Goal: Task Accomplishment & Management: Manage account settings

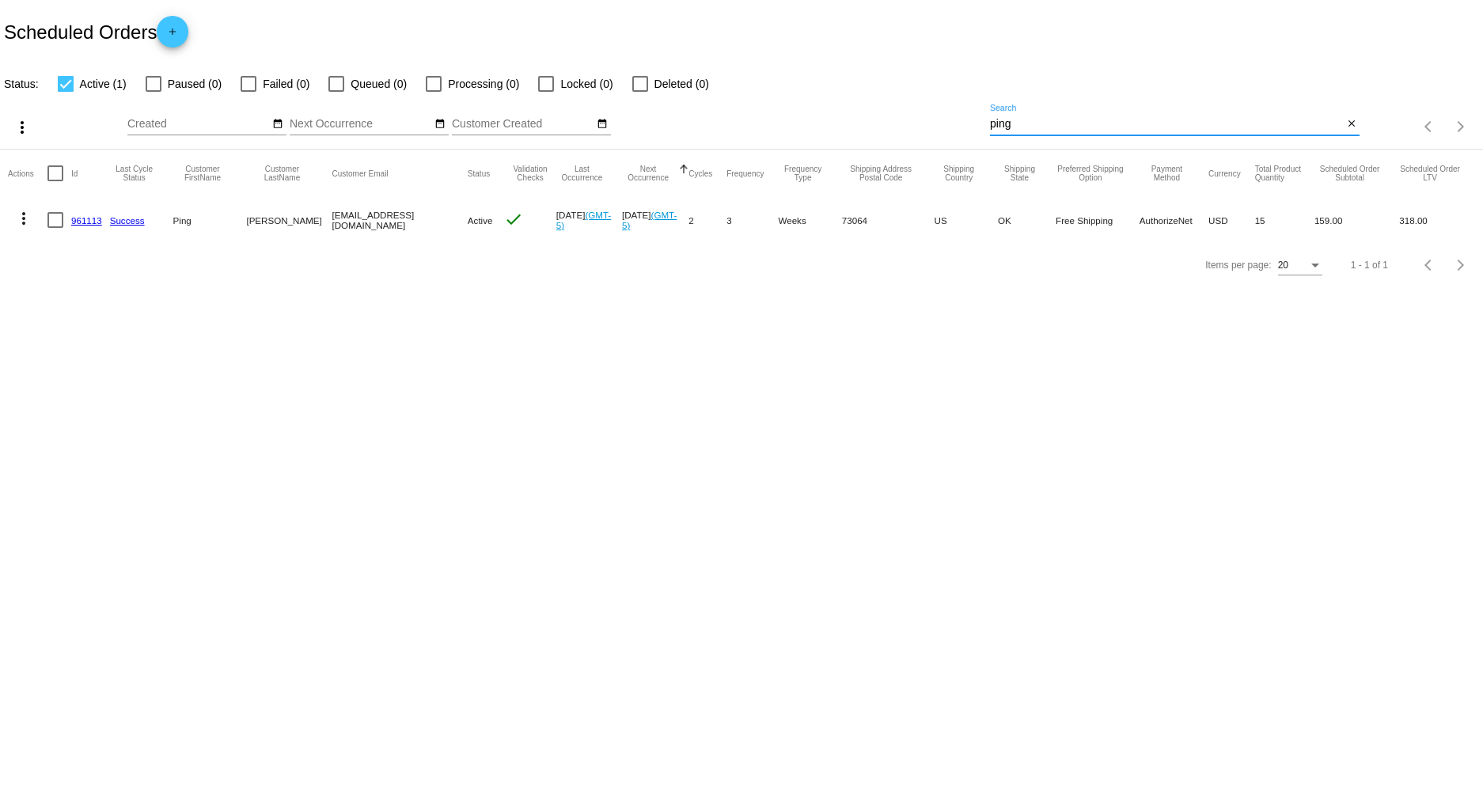
drag, startPoint x: 1037, startPoint y: 124, endPoint x: 853, endPoint y: 125, distance: 184.0
click at [857, 125] on div "more_vert Aug Jan Feb Mar [DATE]" at bounding box center [741, 122] width 1483 height 57
type input "davis"
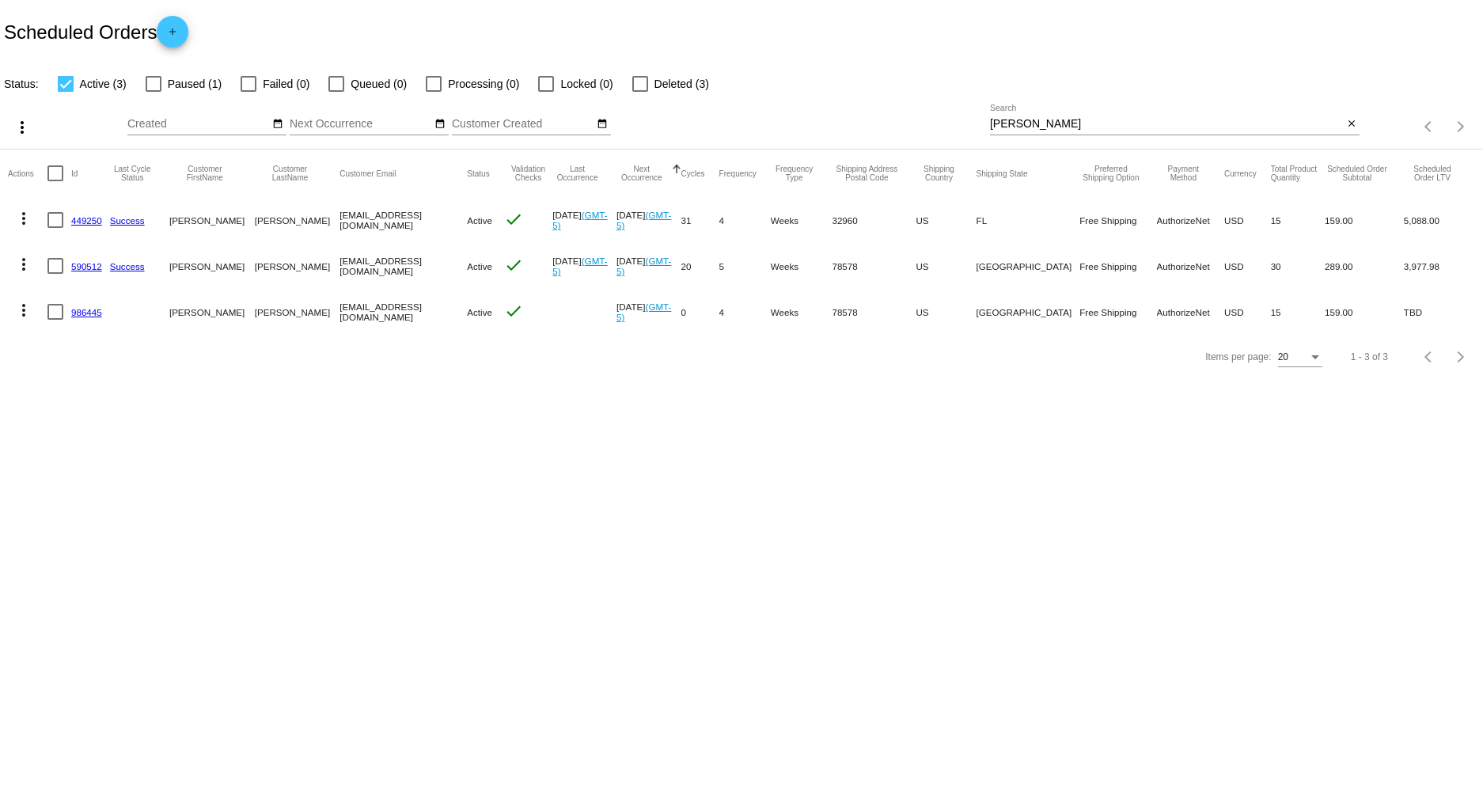
click at [87, 267] on link "590512" at bounding box center [86, 266] width 31 height 11
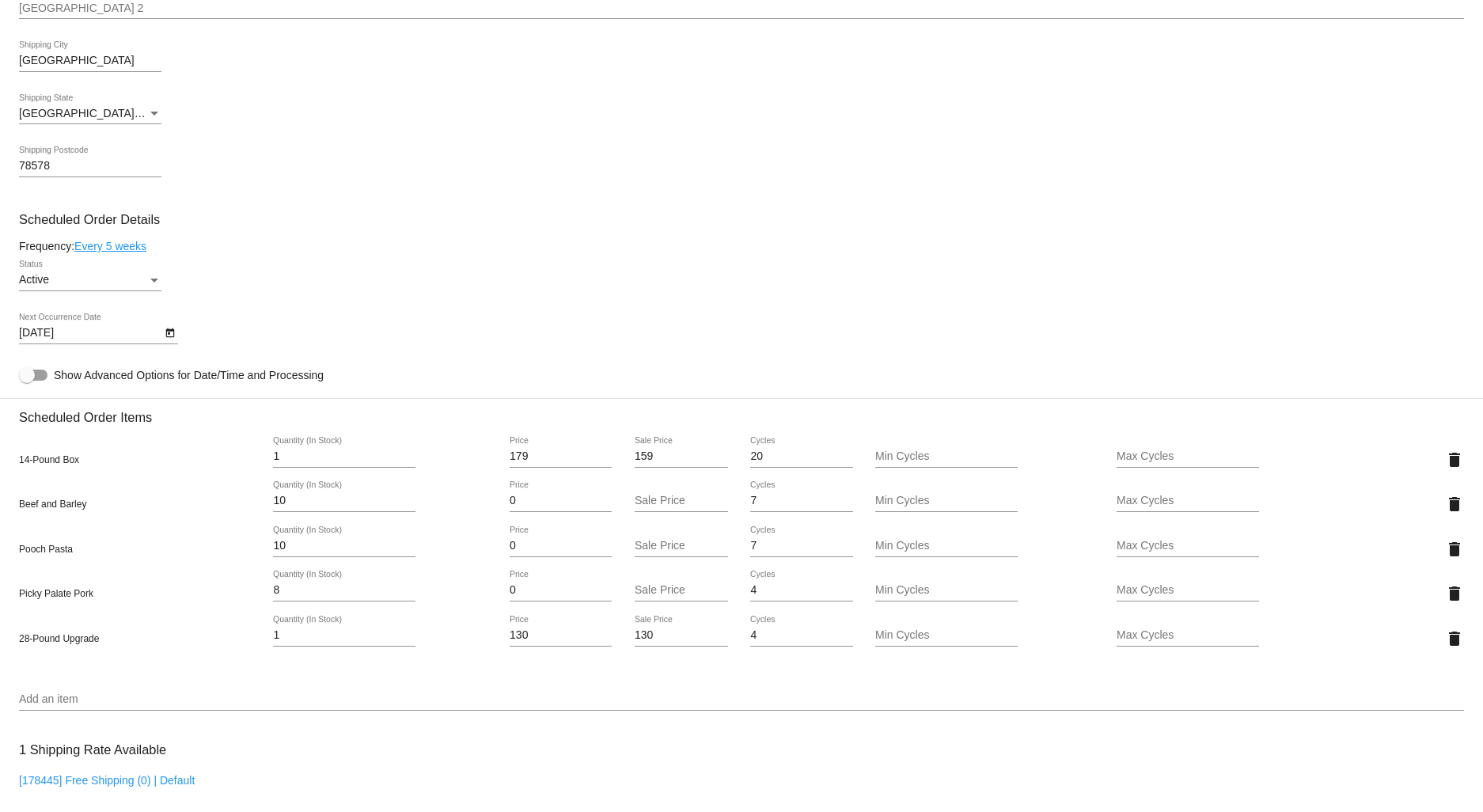
scroll to position [702, 0]
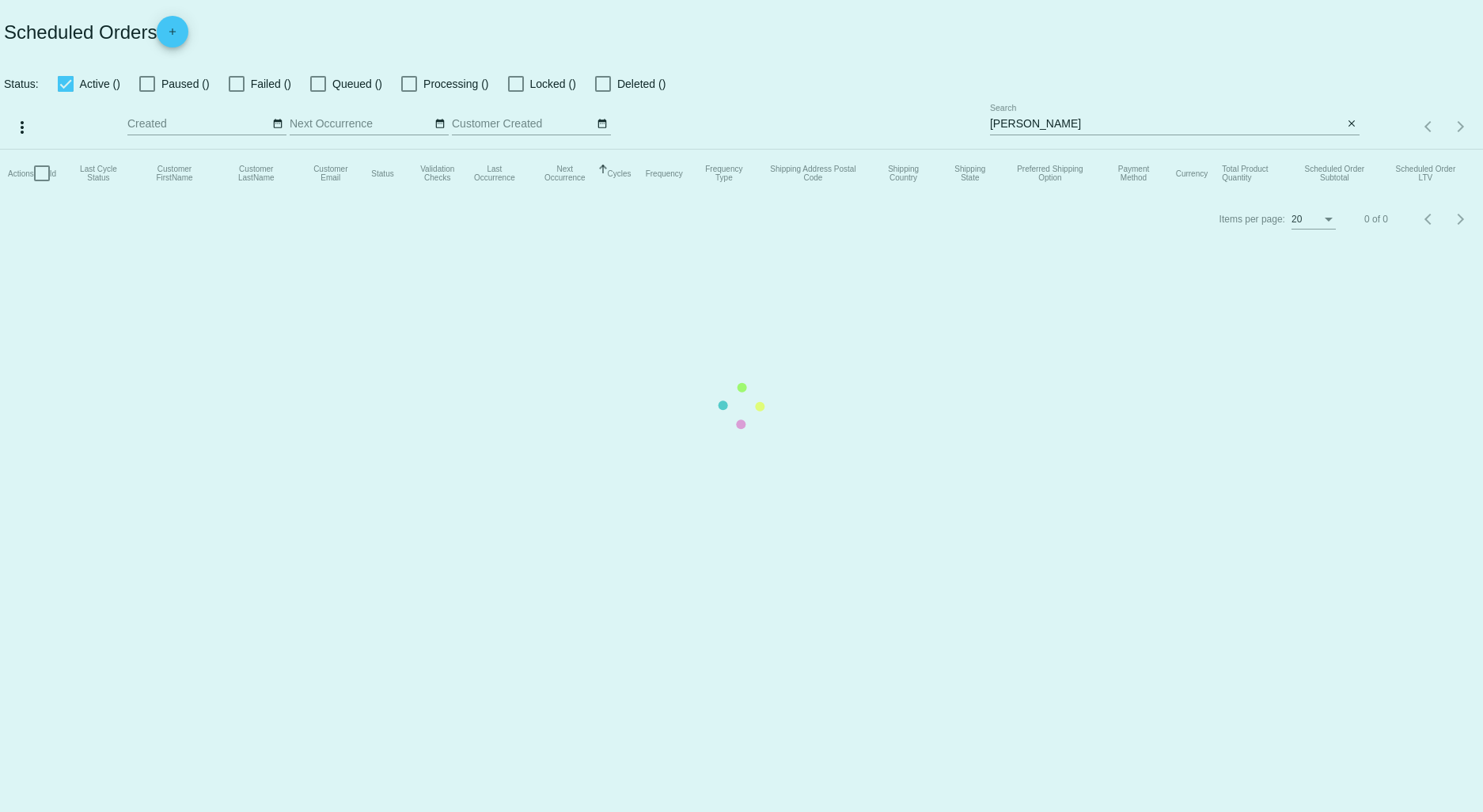
click at [1143, 121] on app-dashboard-scheduled-orders "Scheduled Orders add Status: Active () Paused () Failed () Queued () Processing…" at bounding box center [741, 120] width 1483 height 242
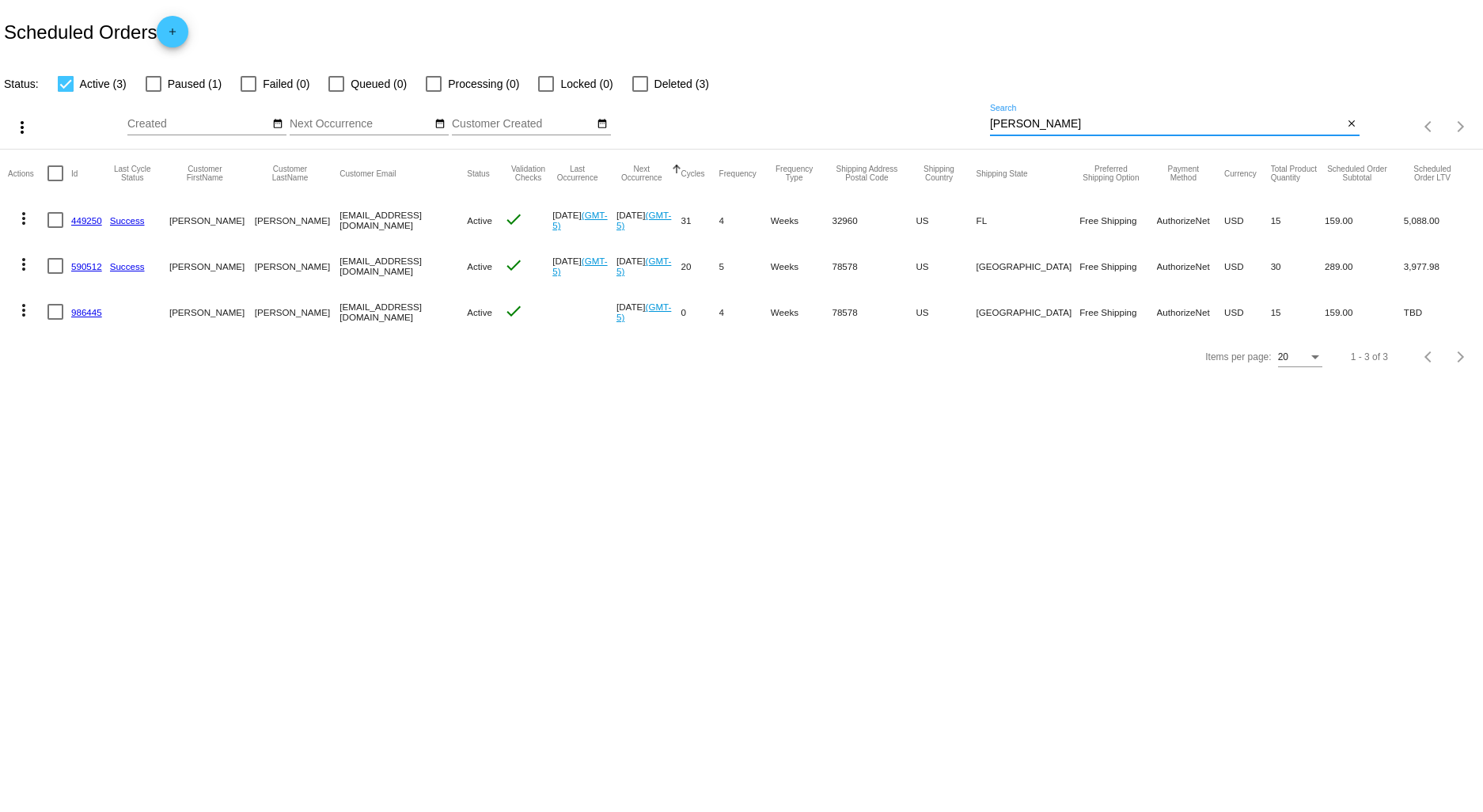
drag, startPoint x: 1120, startPoint y: 120, endPoint x: 896, endPoint y: 104, distance: 224.6
click at [899, 104] on div "more_vert Aug Jan Feb Mar [DATE]" at bounding box center [741, 122] width 1483 height 57
type input "waltrip"
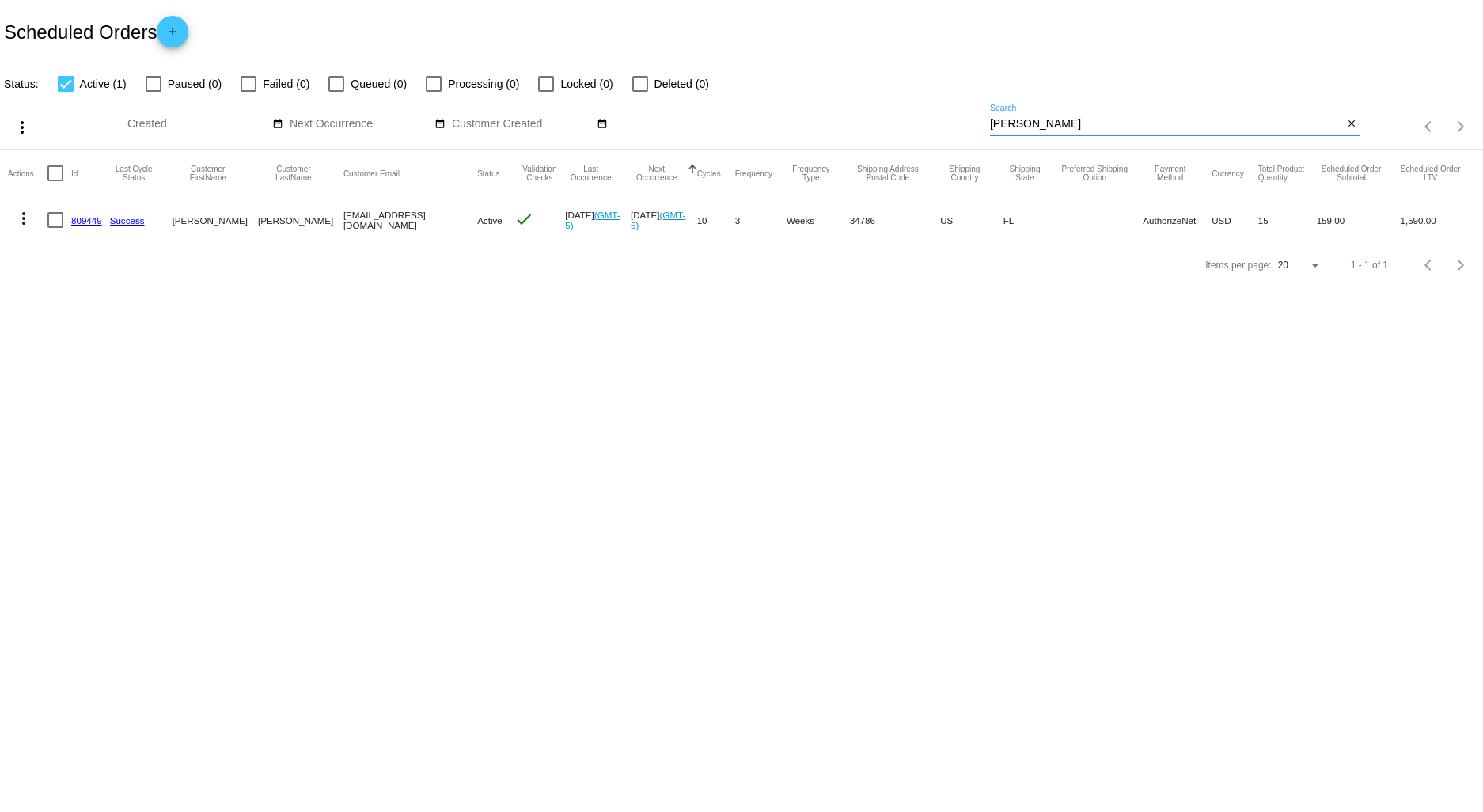
click at [94, 223] on link "809449" at bounding box center [86, 220] width 31 height 11
drag, startPoint x: 1035, startPoint y: 120, endPoint x: 916, endPoint y: 116, distance: 119.1
click at [931, 121] on div "more_vert Aug Jan Feb Mar [DATE]" at bounding box center [741, 122] width 1483 height 57
type input "russell"
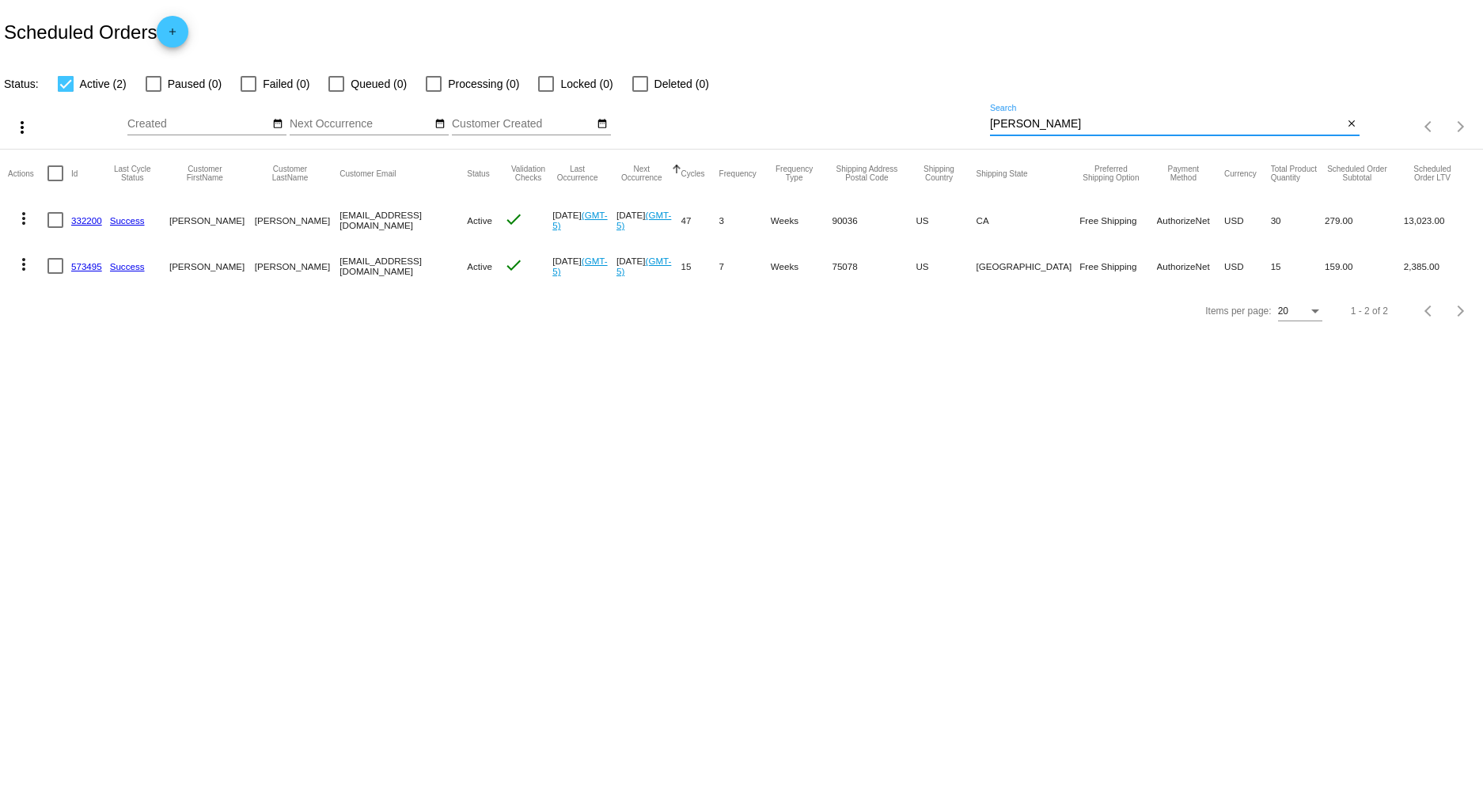
click at [90, 220] on link "332200" at bounding box center [86, 220] width 31 height 11
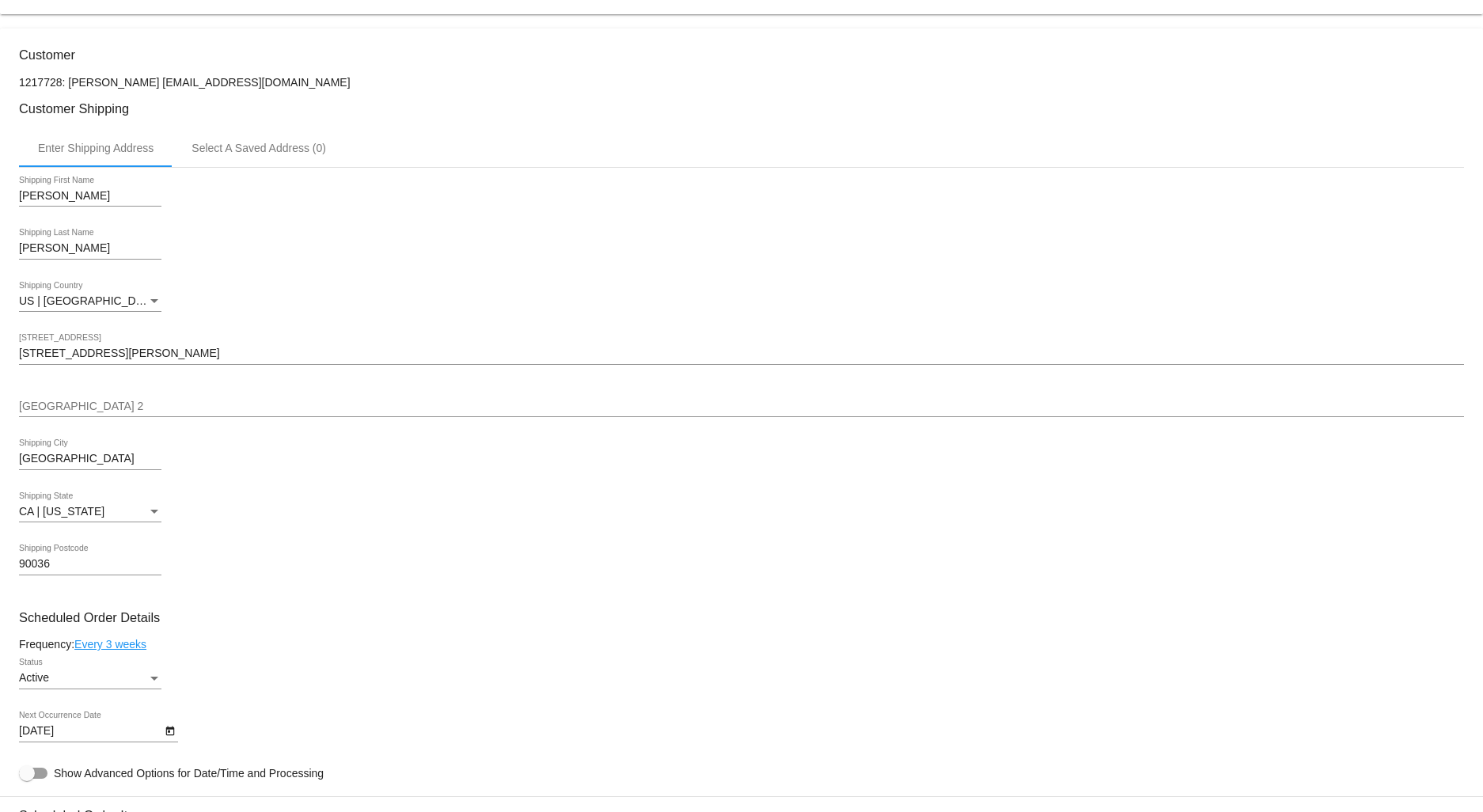
scroll to position [439, 0]
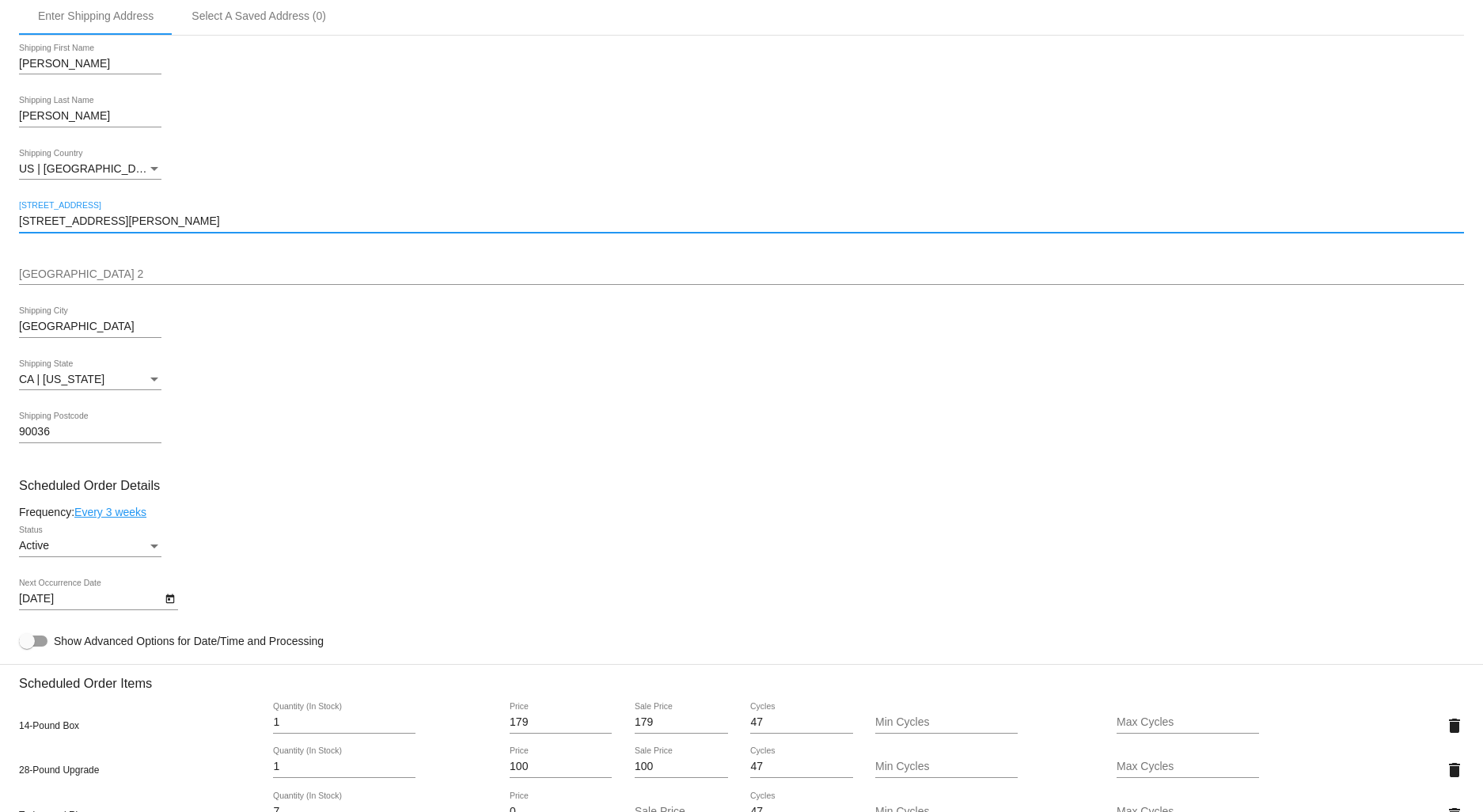
drag, startPoint x: 125, startPoint y: 222, endPoint x: -103, endPoint y: 225, distance: 228.0
click at [0, 225] on html "arrow_back Scheduled Order #332200 Active more_vert Last Processing Cycle ID: 3…" at bounding box center [741, 406] width 1483 height 812
paste input "6615 Emmet Terrac"
type input "6615 Emmet Terrace"
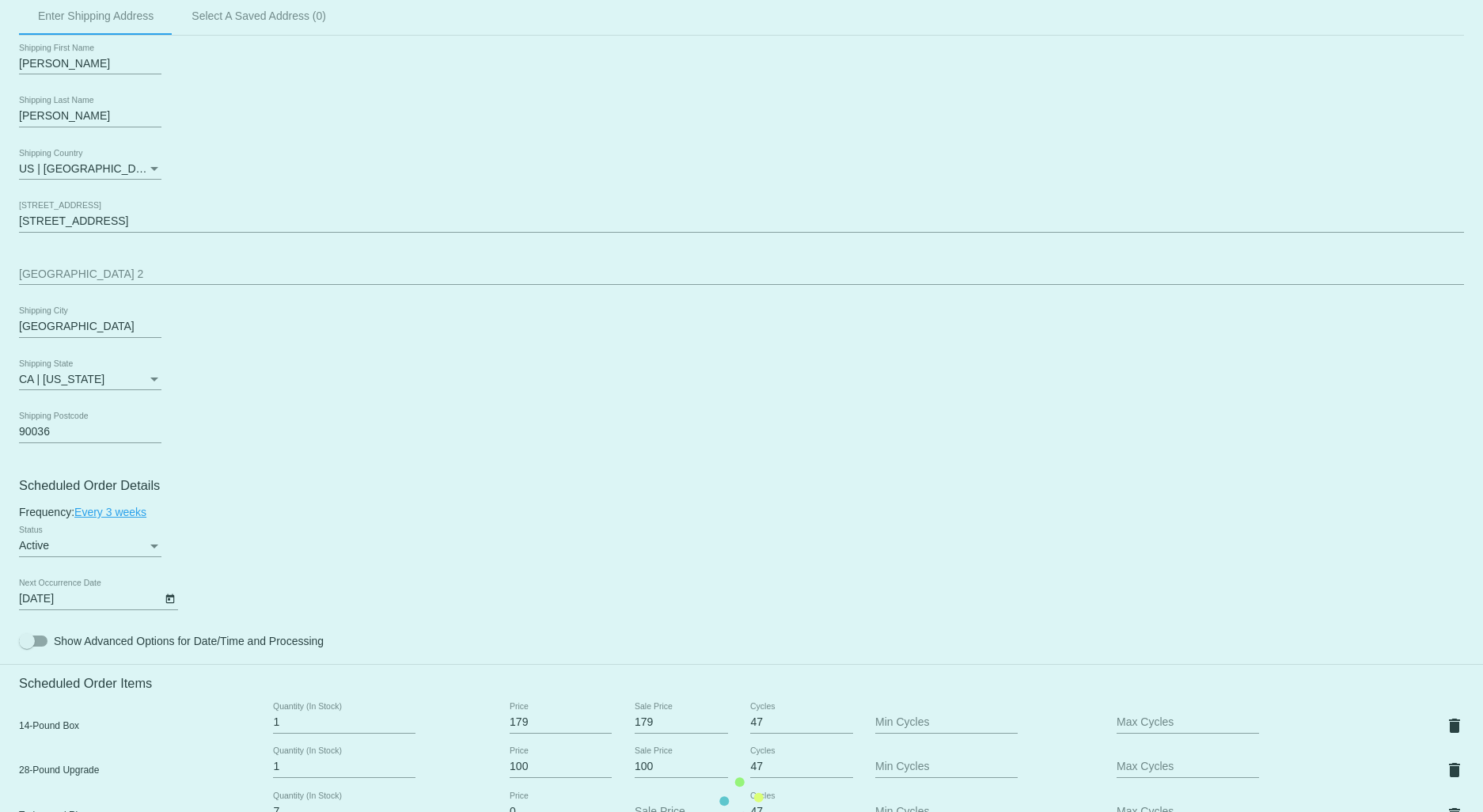
click at [64, 444] on mat-card "Customer 1217728: Gregory Russell gdrussell7@gmail.com Customer Shipping Enter …" at bounding box center [741, 799] width 1483 height 1805
click at [60, 433] on mat-card "Customer 1217728: Gregory Russell gdrussell7@gmail.com Customer Shipping Enter …" at bounding box center [741, 799] width 1483 height 1805
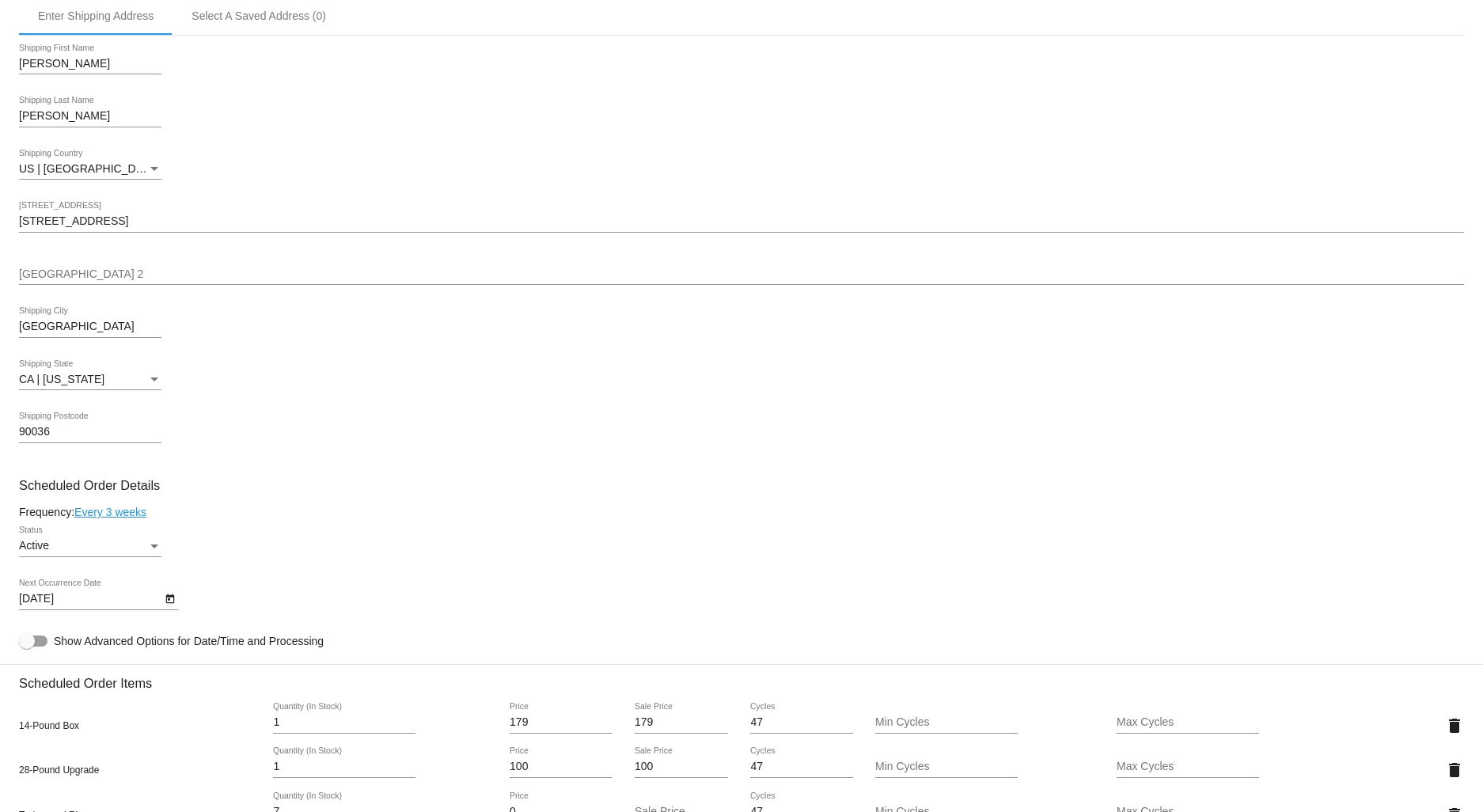
click at [66, 438] on input "90036" at bounding box center [90, 432] width 142 height 13
type input "90068"
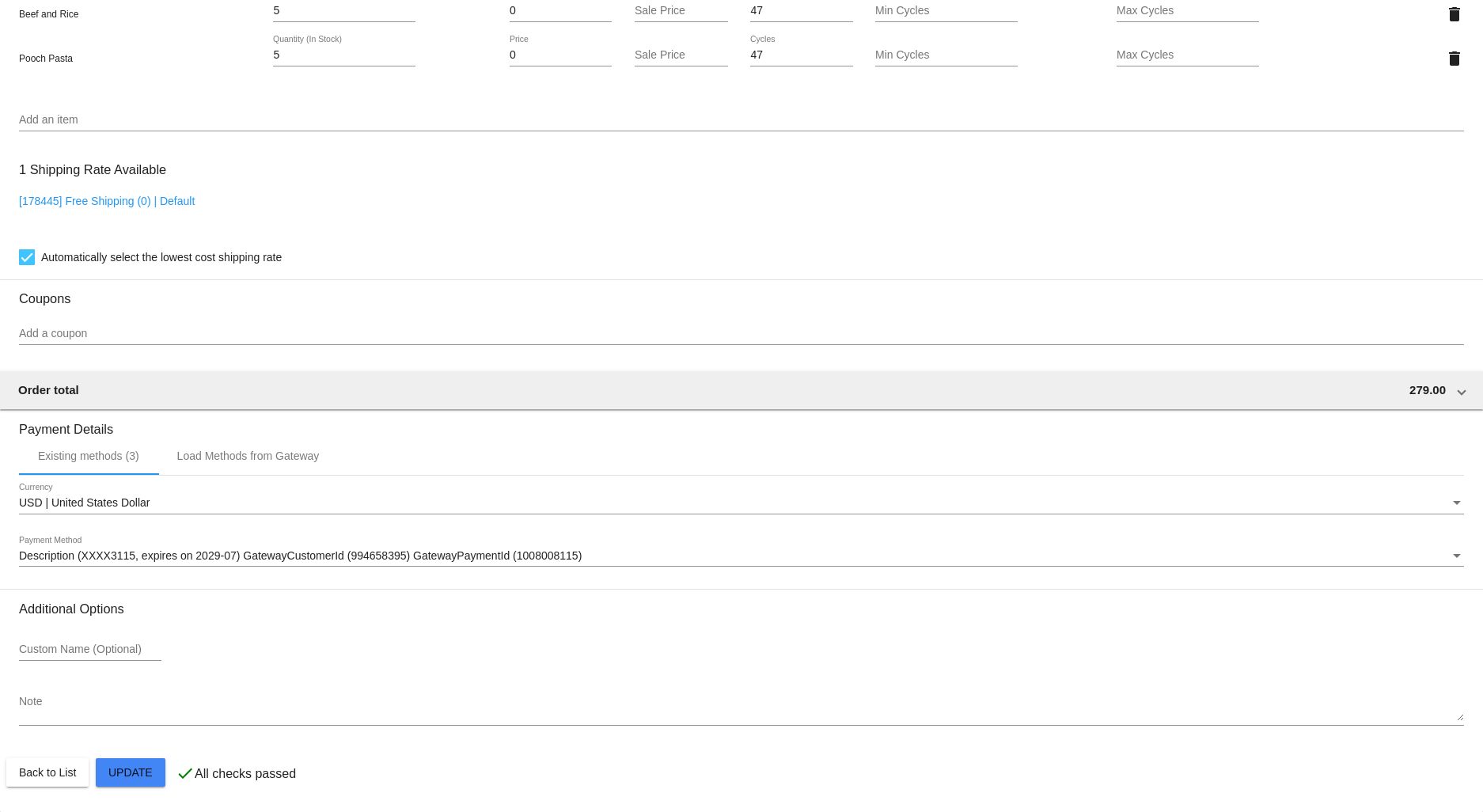
scroll to position [1340, 0]
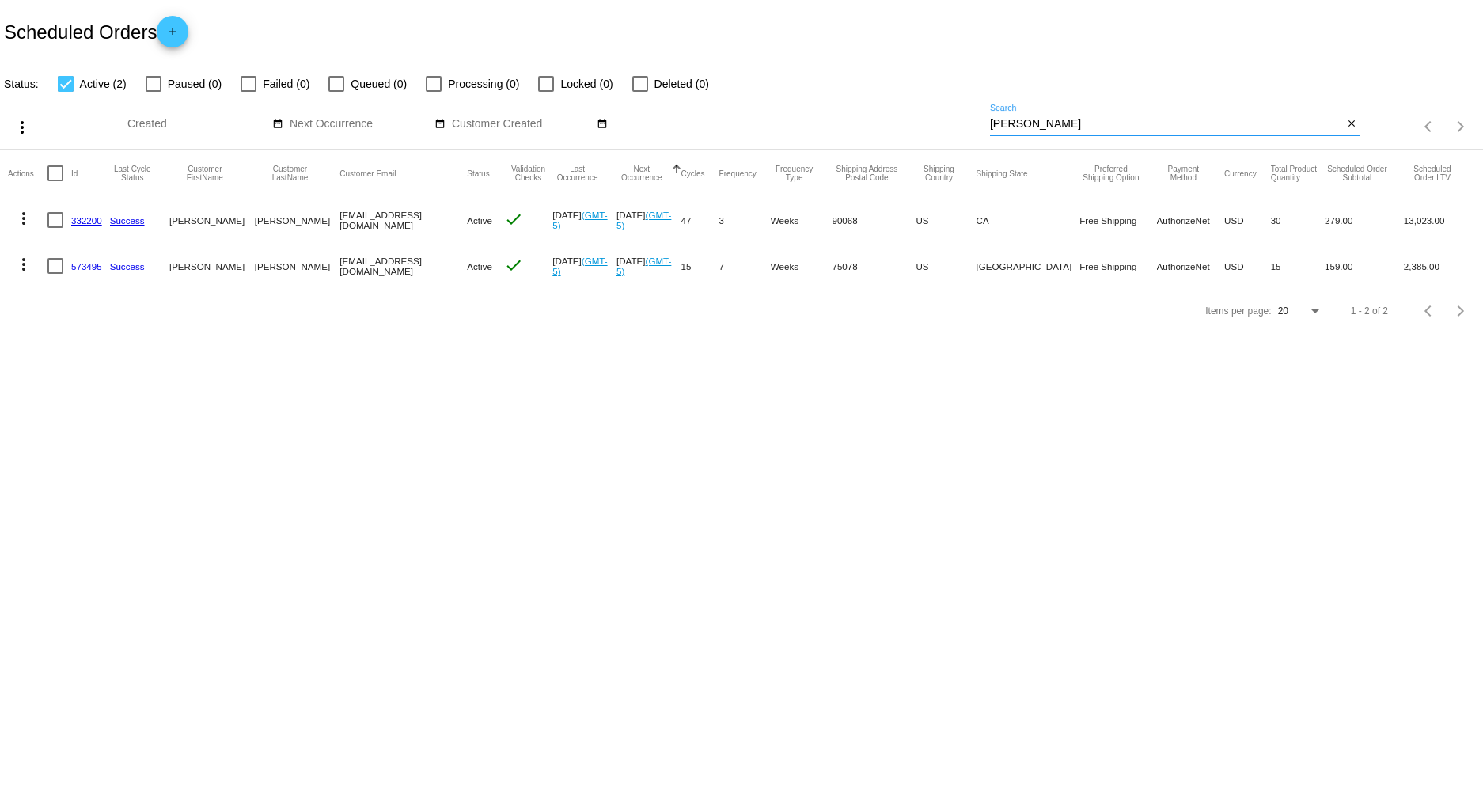
drag, startPoint x: 1043, startPoint y: 123, endPoint x: 853, endPoint y: 137, distance: 190.5
click at [877, 127] on div "more_vert Aug Jan Feb Mar [DATE]" at bounding box center [741, 122] width 1483 height 57
type input "alyn"
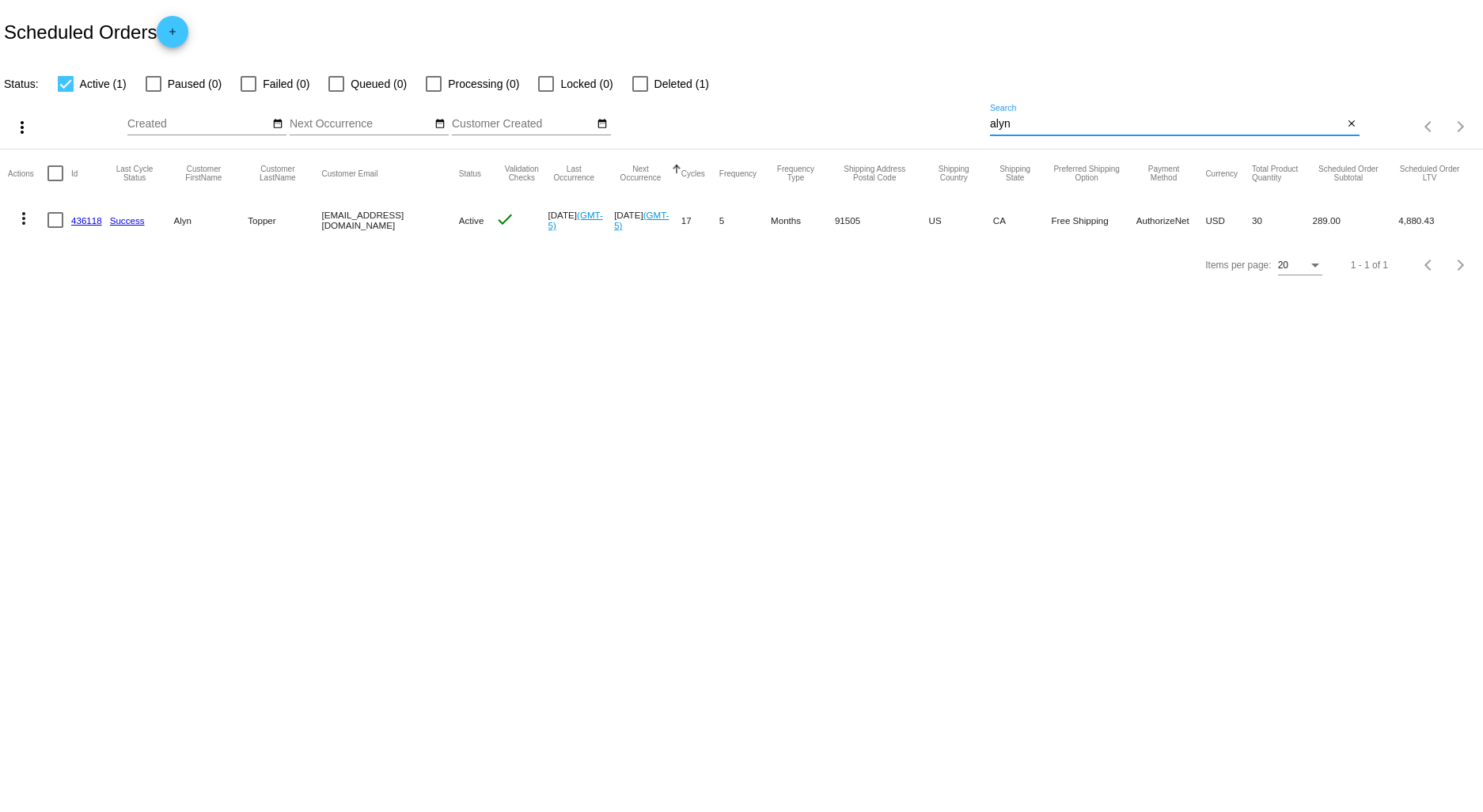
drag, startPoint x: 1026, startPoint y: 124, endPoint x: 946, endPoint y: 128, distance: 80.1
click at [948, 116] on div "more_vert Aug Jan Feb Mar [DATE]" at bounding box center [741, 122] width 1483 height 57
type input "bottoms"
click at [91, 219] on link "740160" at bounding box center [86, 220] width 31 height 11
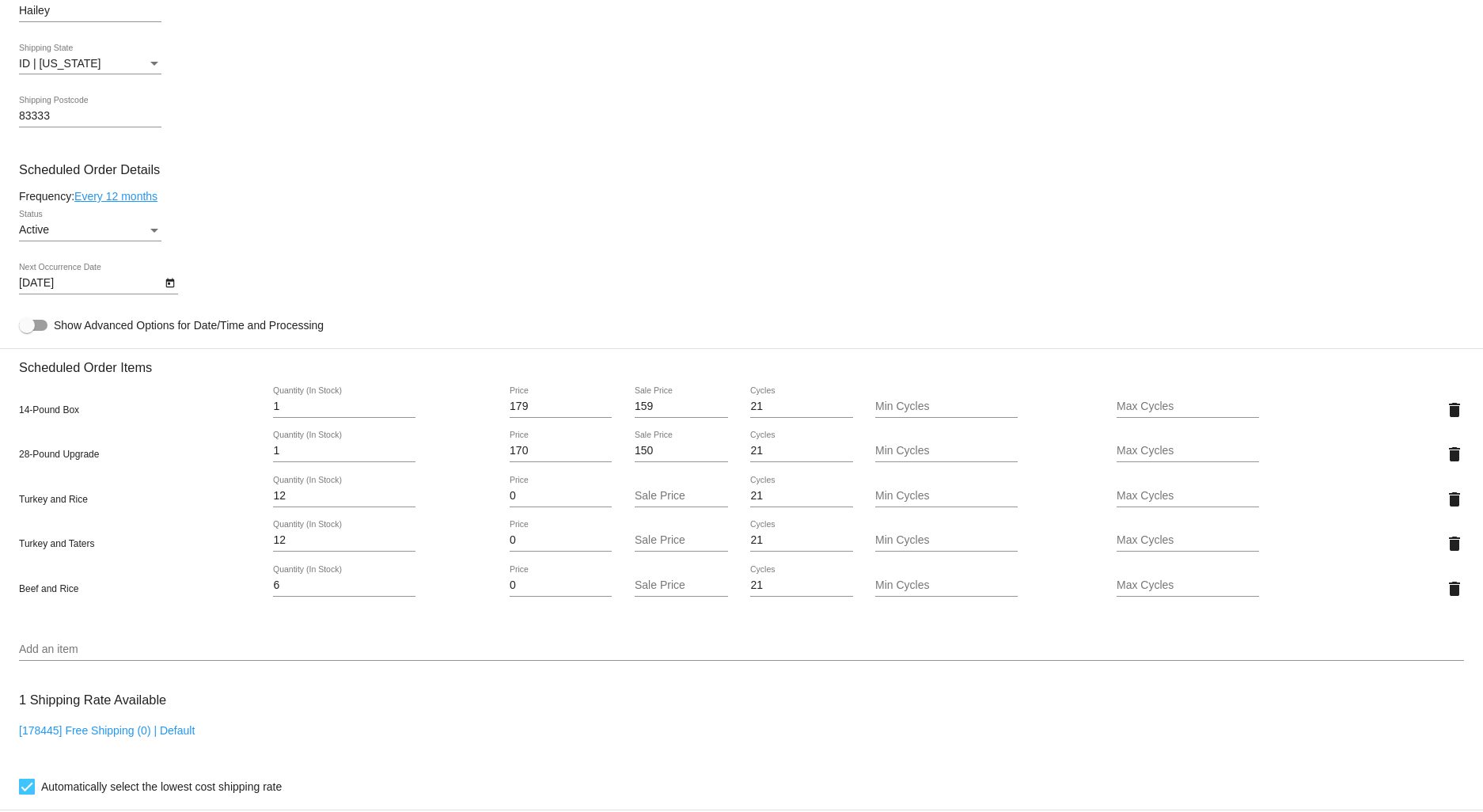
scroll to position [791, 0]
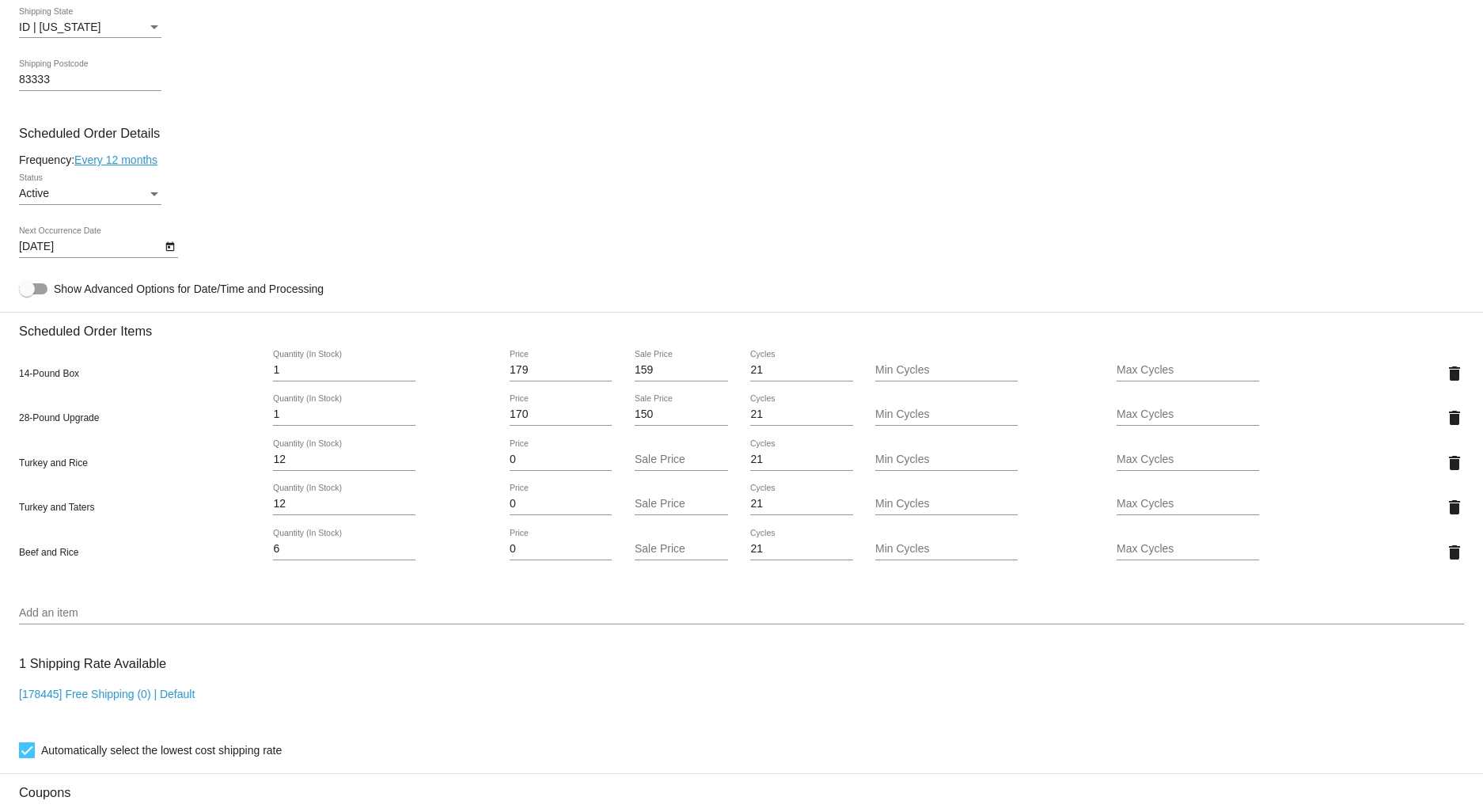
click at [171, 255] on icon "Open calendar" at bounding box center [171, 246] width 11 height 19
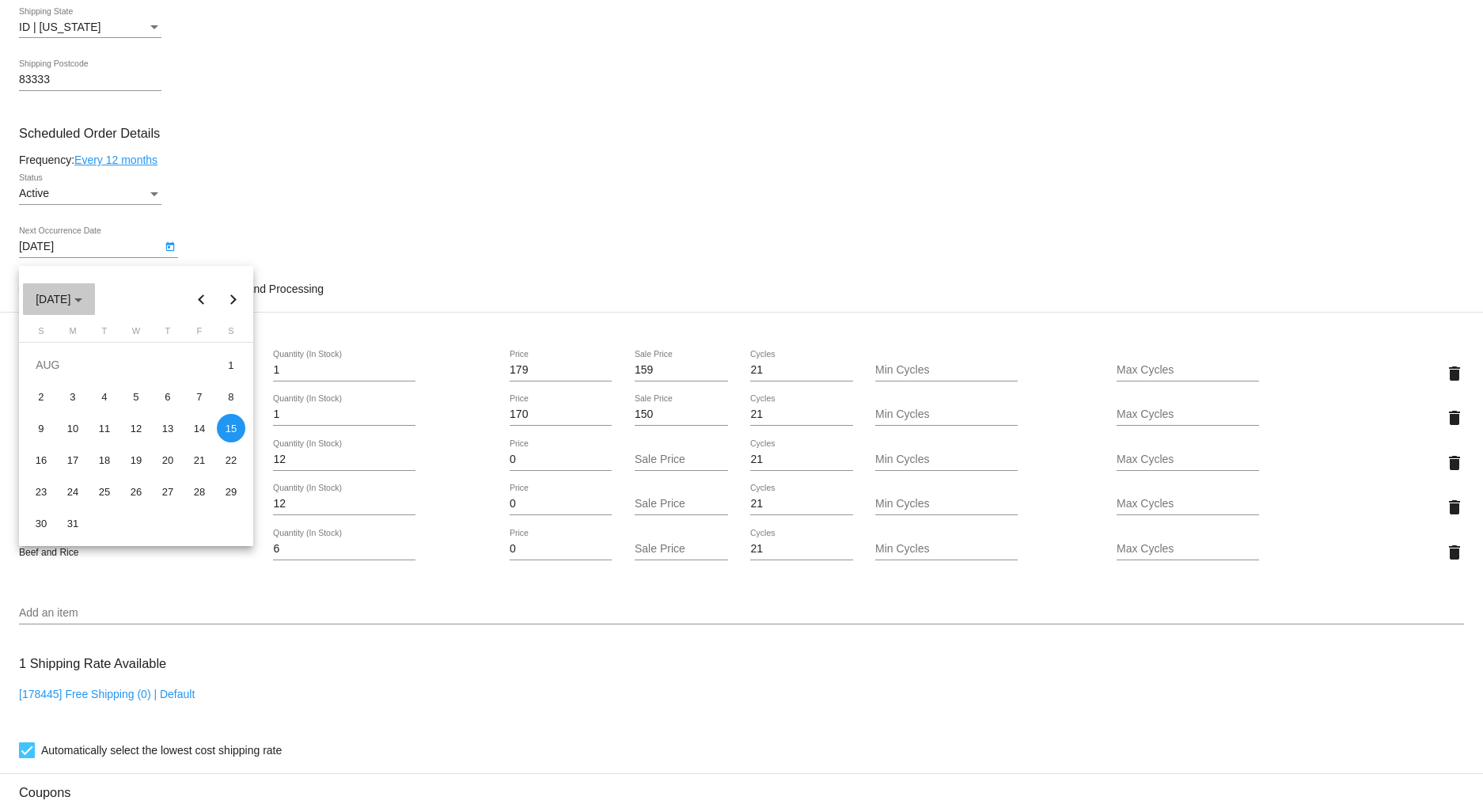
click at [82, 302] on span "[DATE]" at bounding box center [59, 299] width 47 height 13
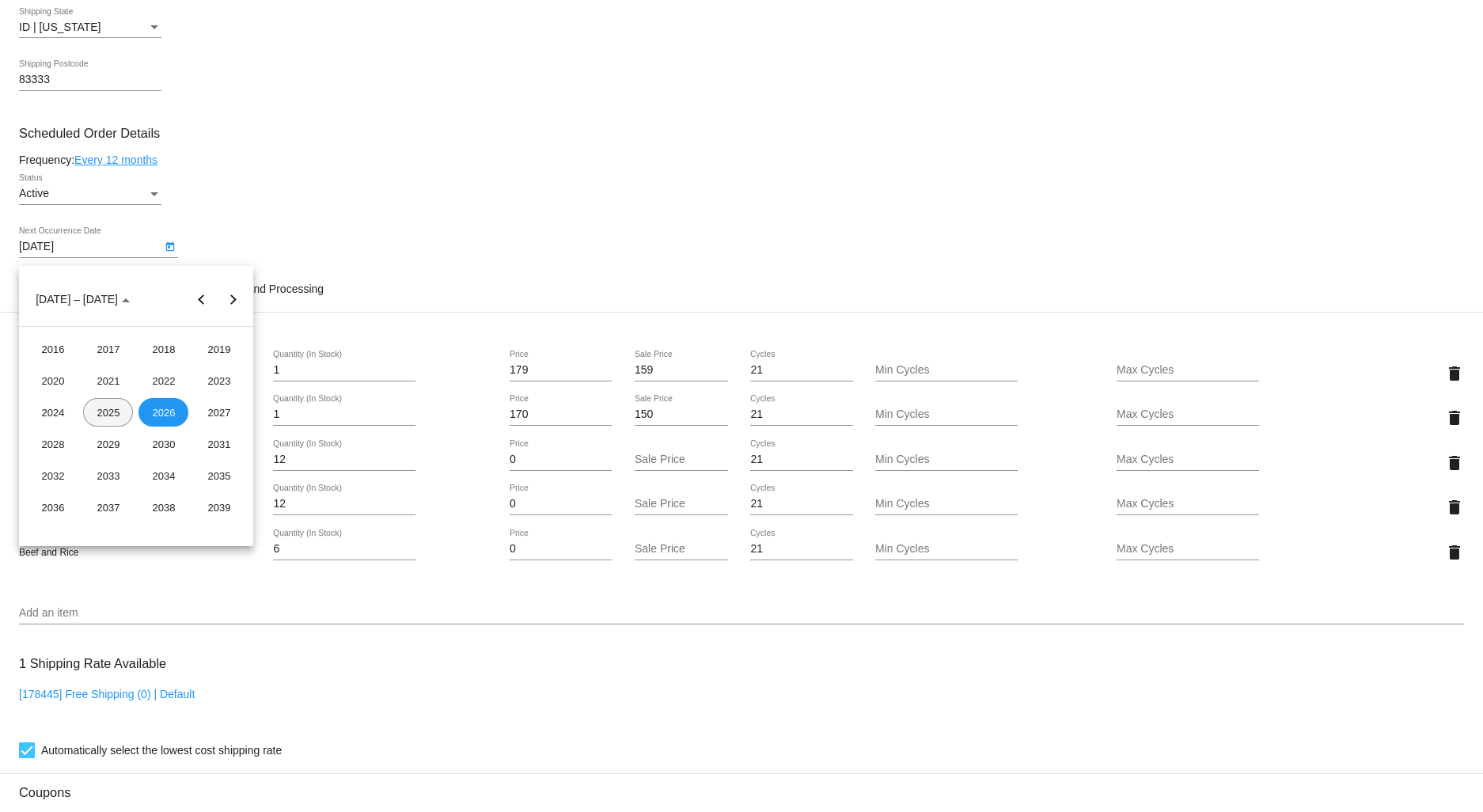
click at [107, 406] on div "2025" at bounding box center [108, 411] width 50 height 28
click at [227, 406] on div "AUG" at bounding box center [219, 411] width 50 height 28
click at [206, 492] on div "29" at bounding box center [199, 490] width 28 height 28
type input "[DATE]"
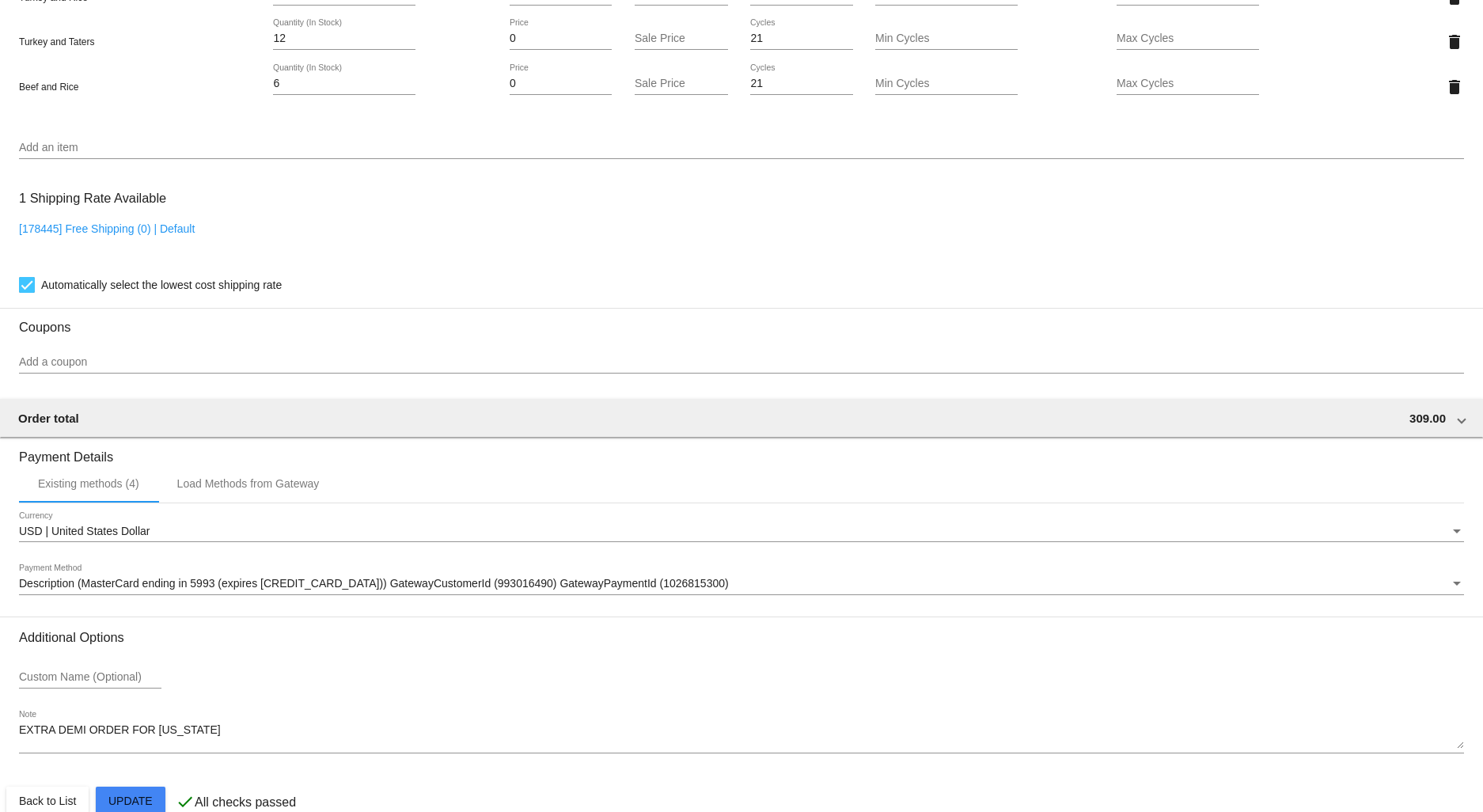
scroll to position [1296, 0]
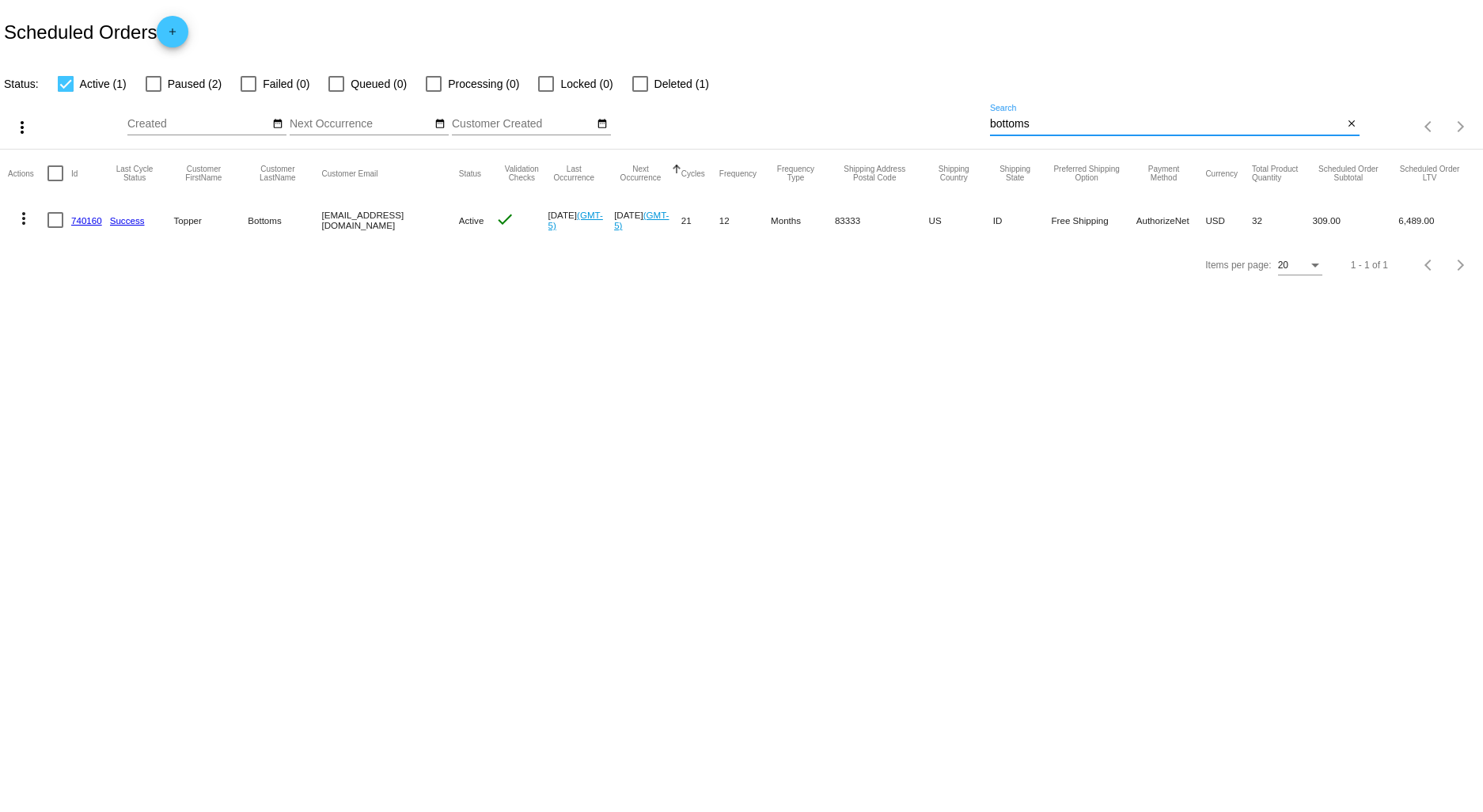
drag, startPoint x: 1031, startPoint y: 116, endPoint x: 857, endPoint y: 123, distance: 174.1
click at [866, 112] on div "more_vert Aug Jan Feb Mar [DATE]" at bounding box center [741, 122] width 1483 height 57
type input "marino"
click at [85, 223] on link "768367" at bounding box center [86, 220] width 31 height 11
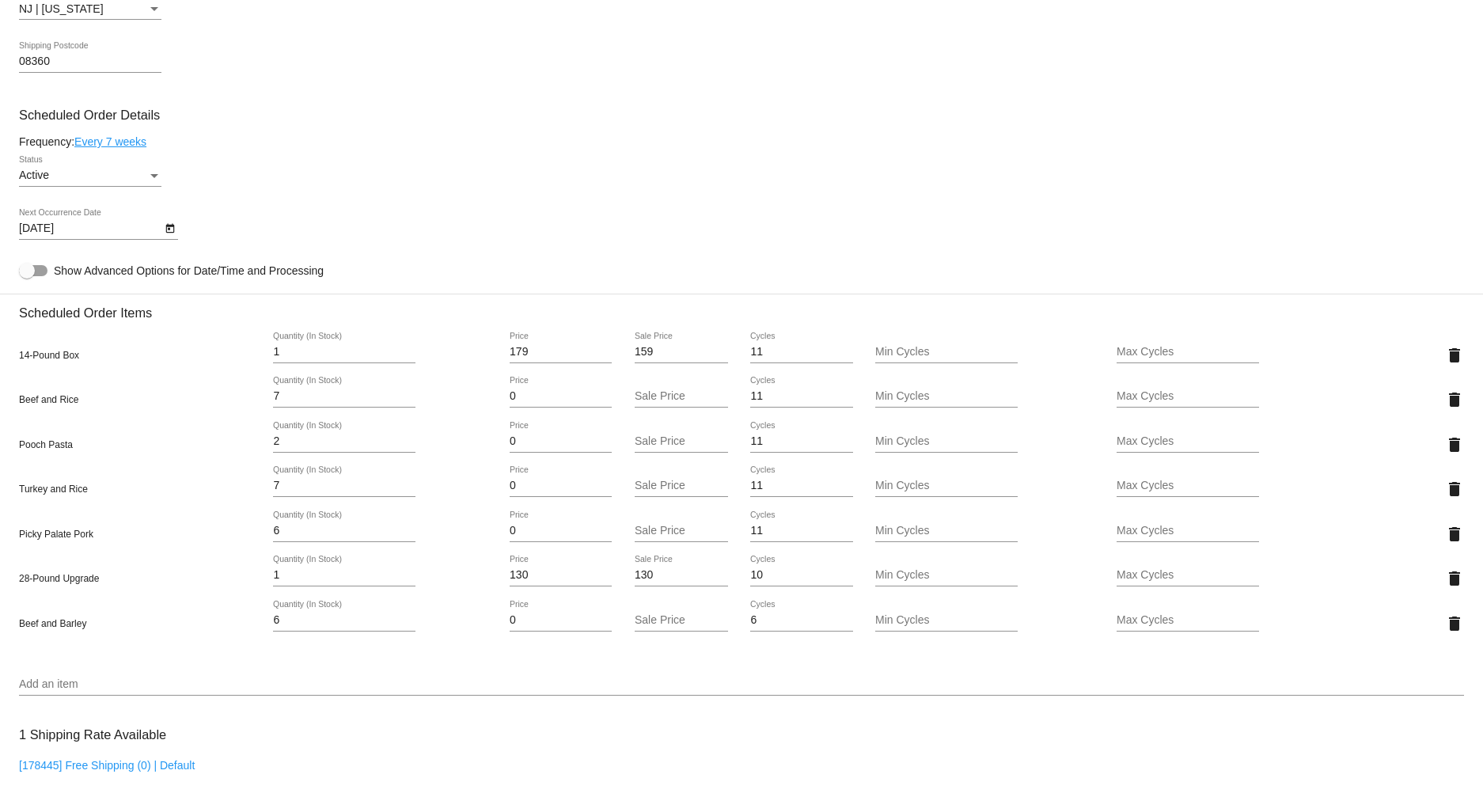
scroll to position [879, 0]
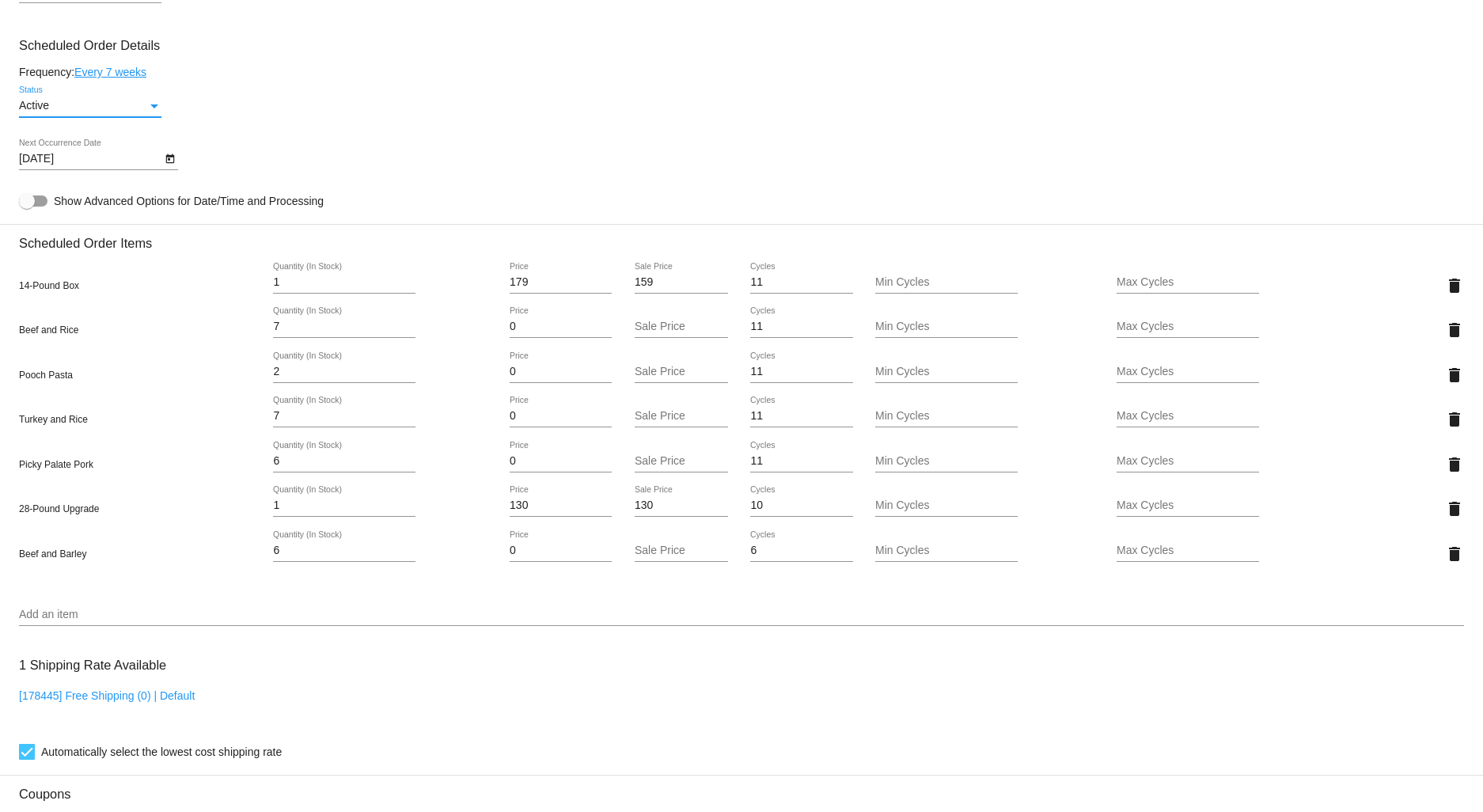
click at [127, 112] on div "Active" at bounding box center [82, 106] width 128 height 13
click at [89, 147] on span "Paused" at bounding box center [90, 148] width 142 height 33
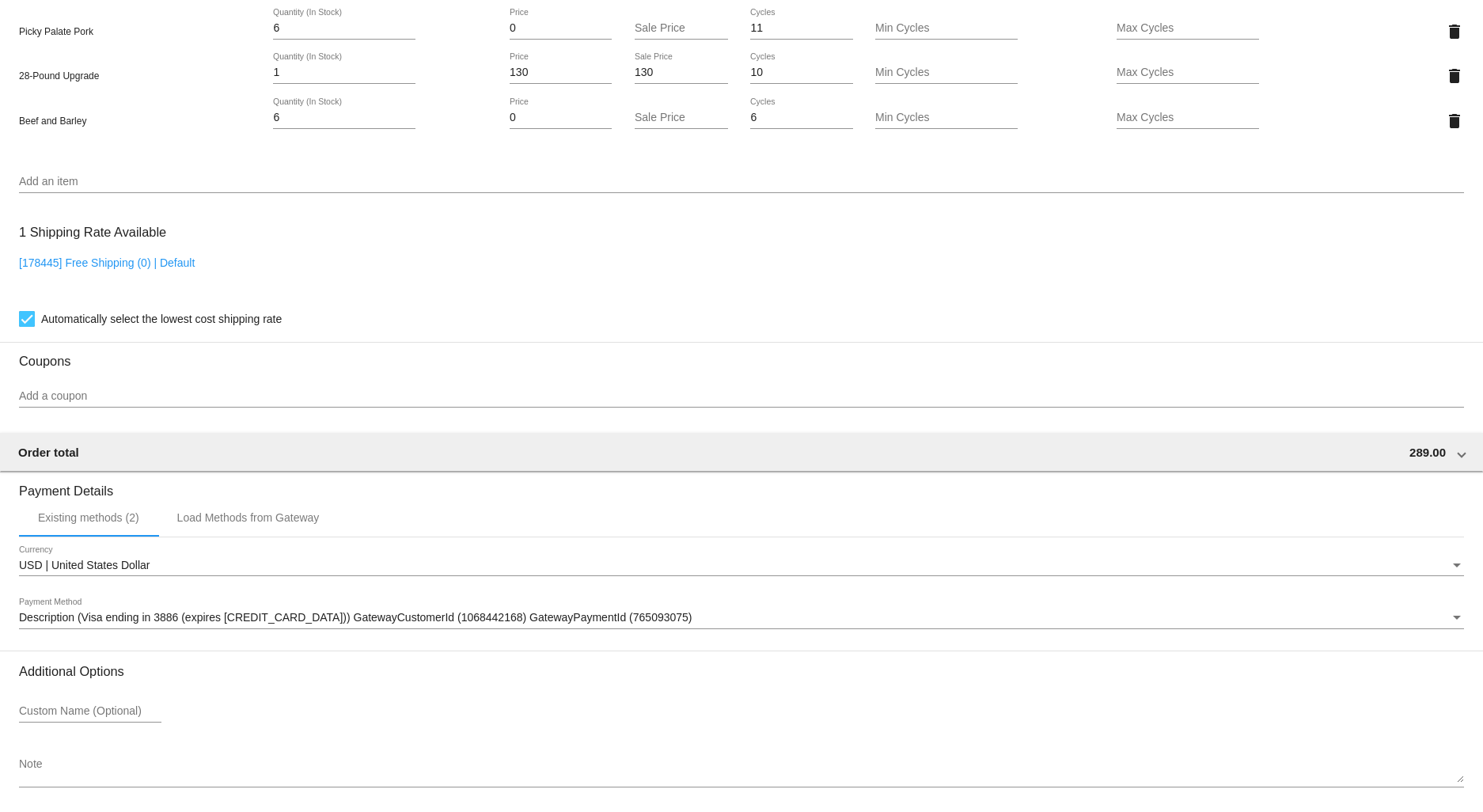
scroll to position [1385, 0]
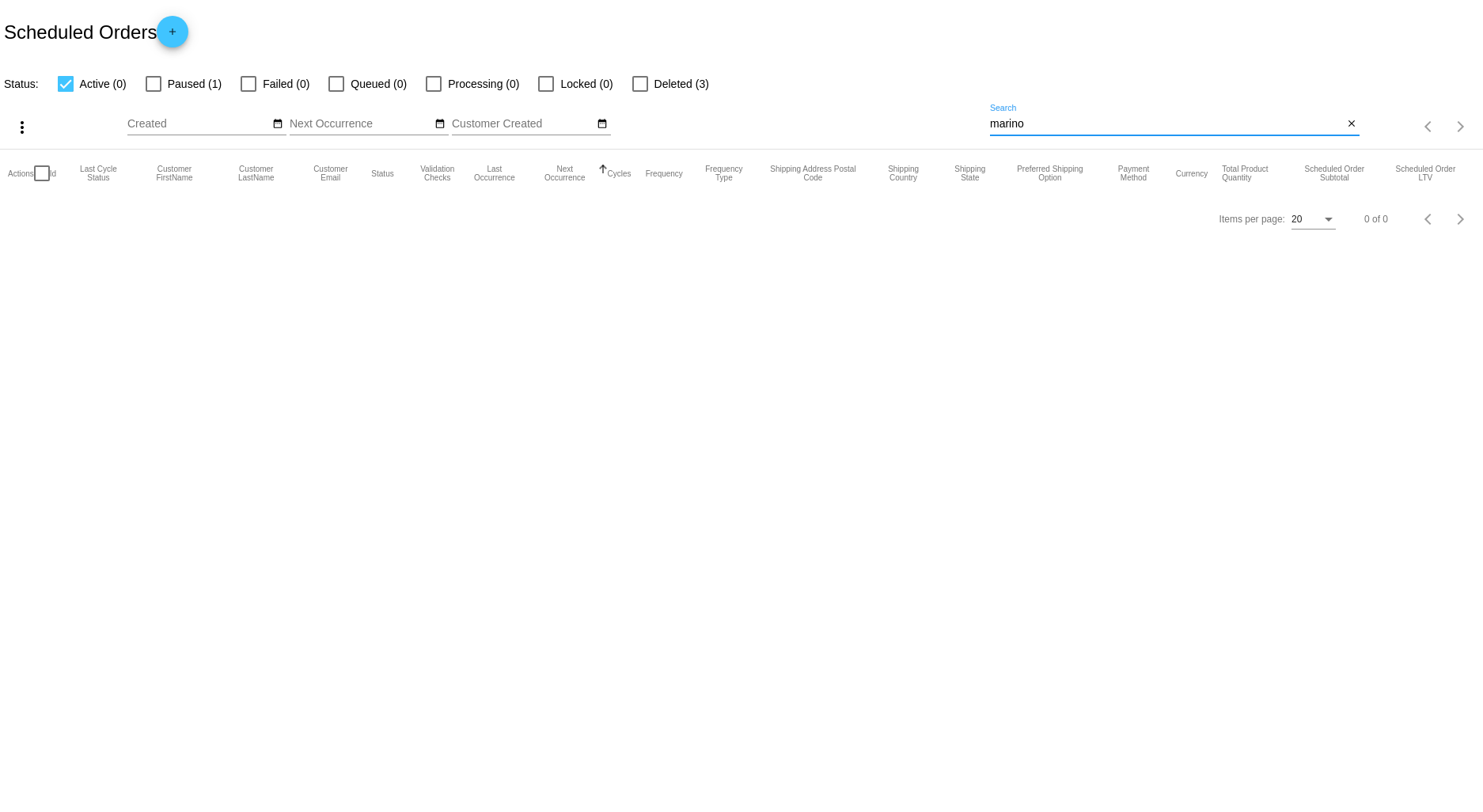
drag, startPoint x: 1086, startPoint y: 124, endPoint x: 860, endPoint y: 128, distance: 226.0
click at [860, 128] on div "more_vert Aug Jan Feb Mar [DATE]" at bounding box center [741, 122] width 1483 height 57
type input "[PHONE_NUMBER]"
